Goal: Navigation & Orientation: Find specific page/section

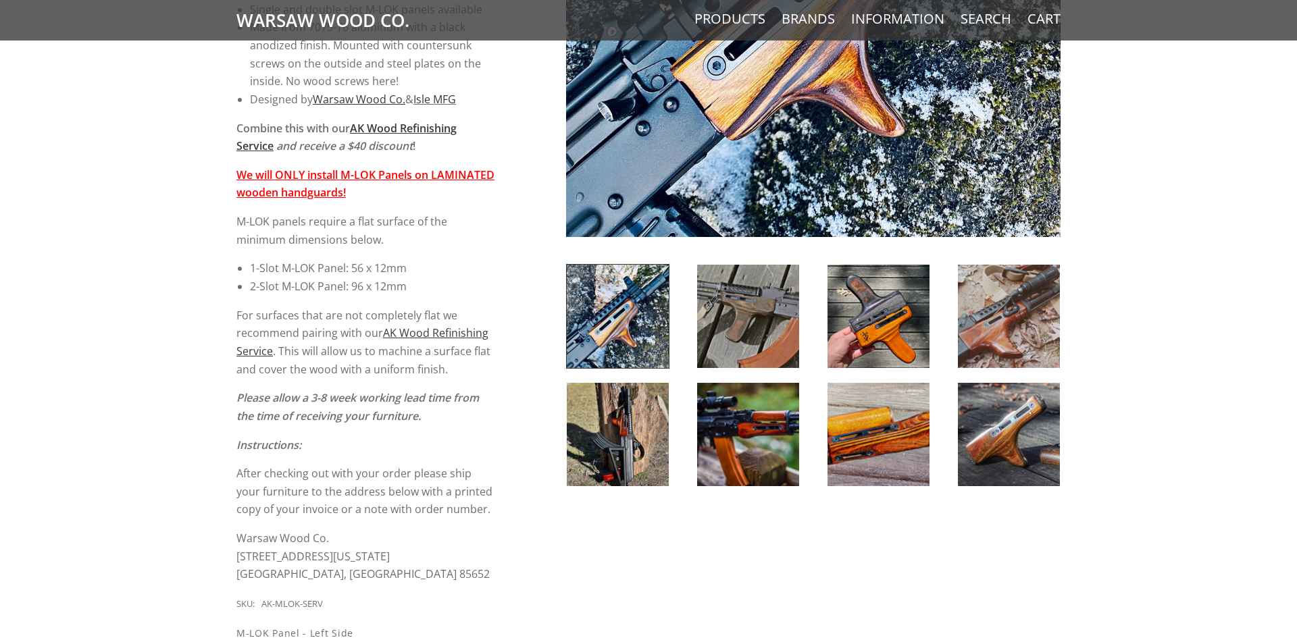
scroll to position [459, 0]
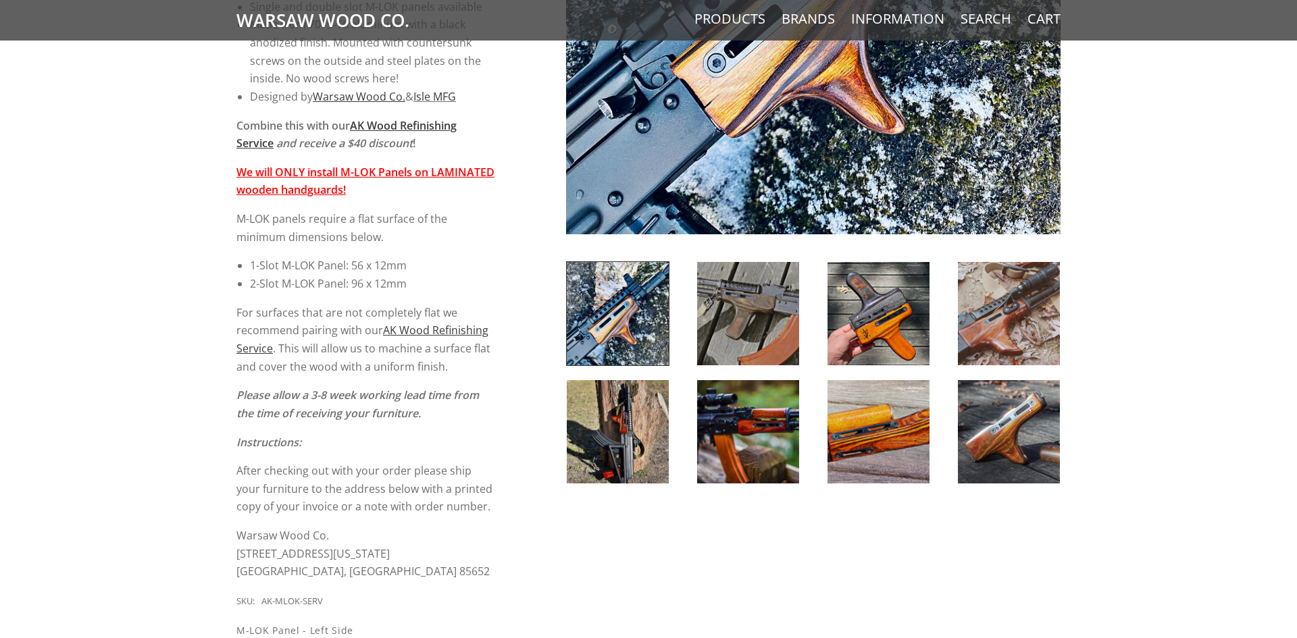
click at [1029, 436] on img at bounding box center [1009, 431] width 102 height 103
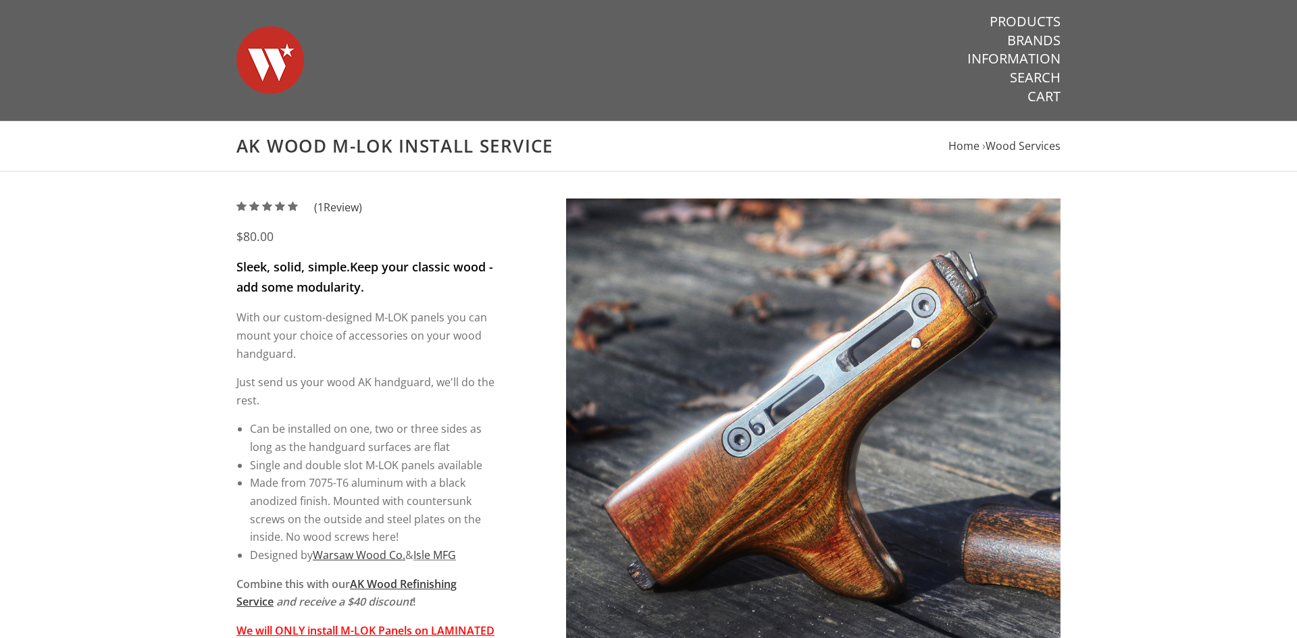
scroll to position [0, 0]
click at [1049, 20] on link "Products" at bounding box center [1025, 23] width 71 height 18
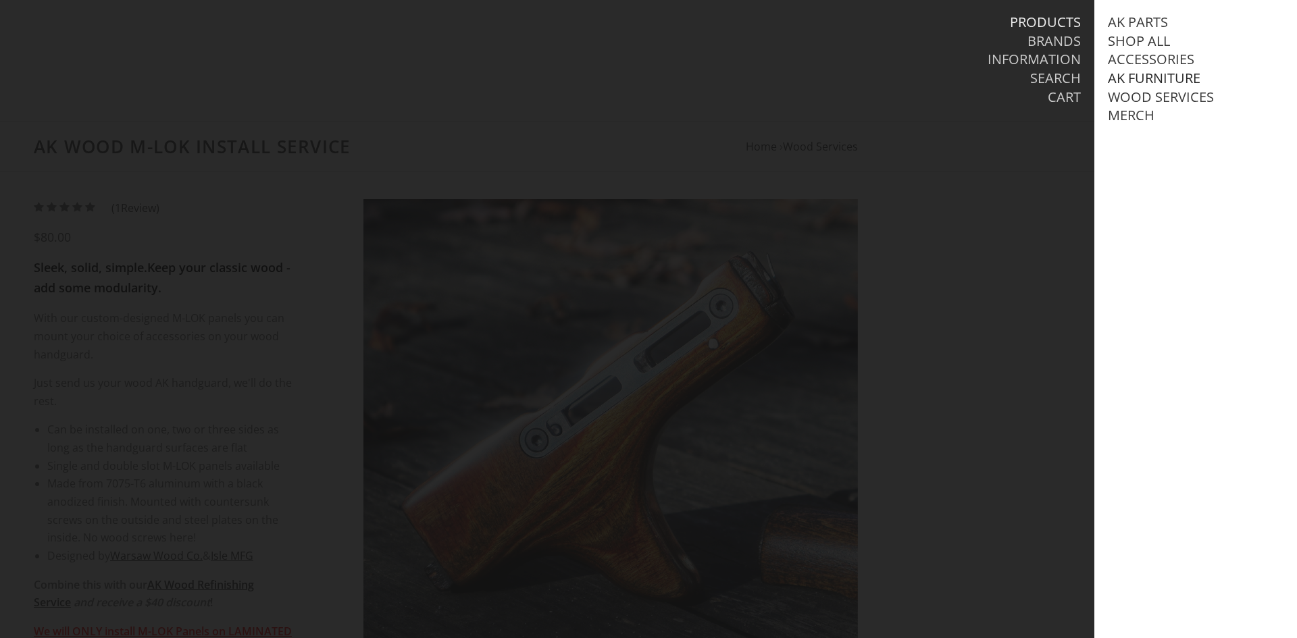
click at [1147, 76] on link "AK Furniture" at bounding box center [1154, 79] width 93 height 18
click at [1160, 99] on link "View all AK Furniture" at bounding box center [1198, 98] width 153 height 18
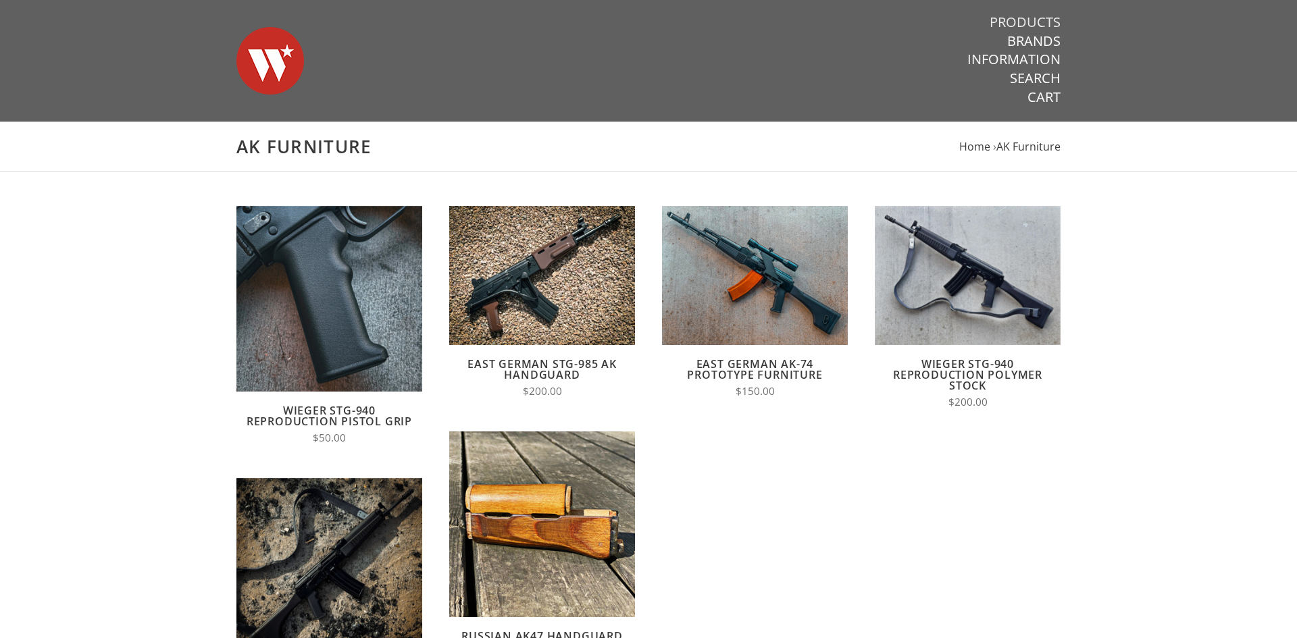
click at [1036, 17] on link "Products" at bounding box center [1025, 23] width 71 height 18
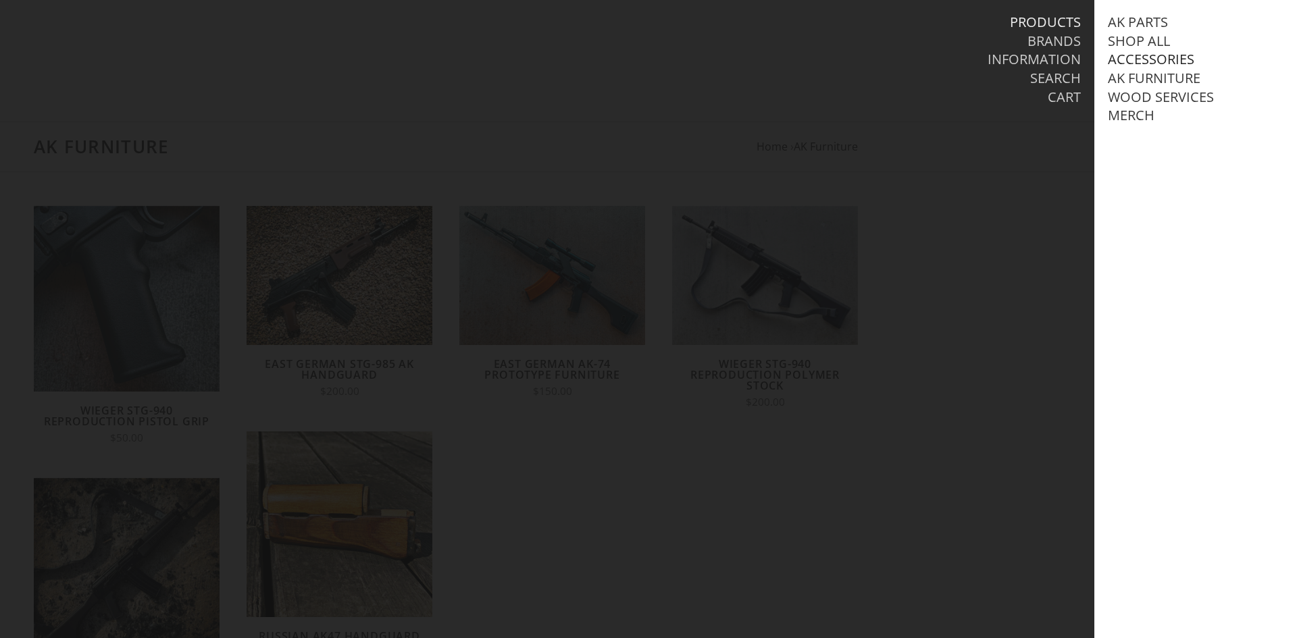
click at [1153, 59] on link "Accessories" at bounding box center [1151, 60] width 86 height 18
